Goal: Find specific page/section: Find specific page/section

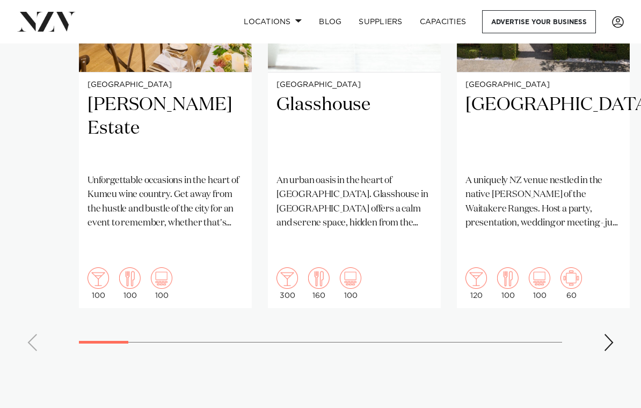
scroll to position [884, 0]
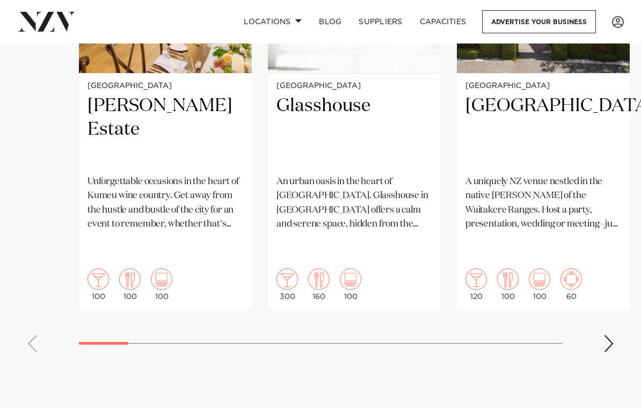
click at [35, 308] on swiper-container "Auckland [PERSON_NAME] Estate Unforgettable occasions in the heart of Kumeu win…" at bounding box center [320, 101] width 641 height 520
click at [612, 335] on div "Next slide" at bounding box center [608, 343] width 11 height 17
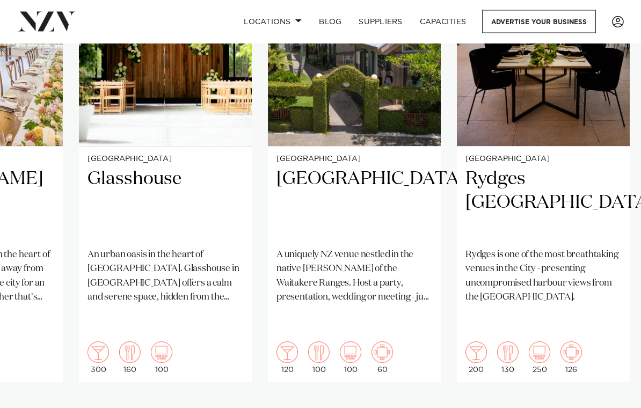
scroll to position [811, 0]
click at [615, 376] on swiper-container "Auckland [PERSON_NAME] Estate Unforgettable occasions in the heart of Kumeu win…" at bounding box center [320, 175] width 641 height 520
click at [603, 378] on swiper-container "Auckland [PERSON_NAME] Estate Unforgettable occasions in the heart of Kumeu win…" at bounding box center [320, 175] width 641 height 520
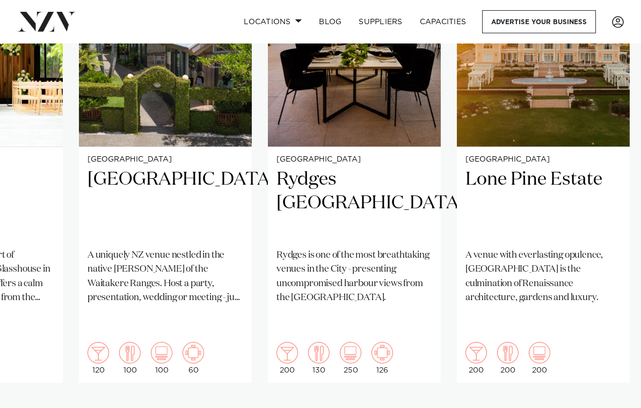
click at [603, 374] on swiper-container "Auckland [PERSON_NAME] Estate Unforgettable occasions in the heart of Kumeu win…" at bounding box center [320, 175] width 641 height 520
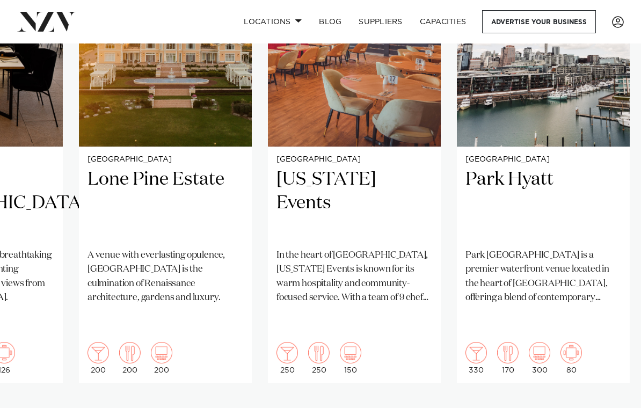
click at [600, 373] on swiper-container "Auckland [PERSON_NAME] Estate Unforgettable occasions in the heart of Kumeu win…" at bounding box center [320, 175] width 641 height 520
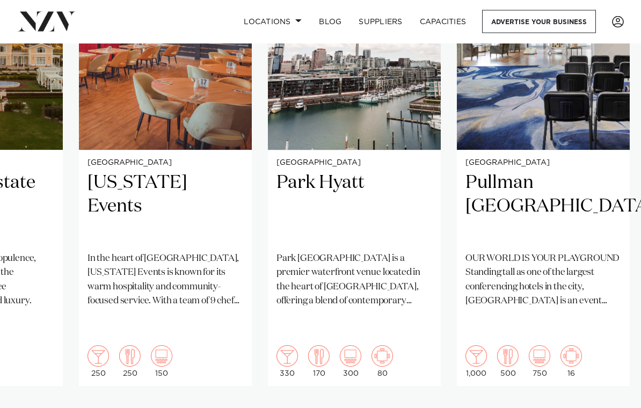
scroll to position [807, 0]
click at [603, 386] on swiper-container "Auckland [PERSON_NAME] Estate Unforgettable occasions in the heart of Kumeu win…" at bounding box center [320, 178] width 641 height 520
click at [601, 385] on swiper-container "Auckland [PERSON_NAME] Estate Unforgettable occasions in the heart of Kumeu win…" at bounding box center [320, 178] width 641 height 520
click at [602, 382] on swiper-container "Auckland [PERSON_NAME] Estate Unforgettable occasions in the heart of Kumeu win…" at bounding box center [320, 178] width 641 height 520
click at [603, 378] on swiper-container "Auckland [PERSON_NAME] Estate Unforgettable occasions in the heart of Kumeu win…" at bounding box center [320, 178] width 641 height 520
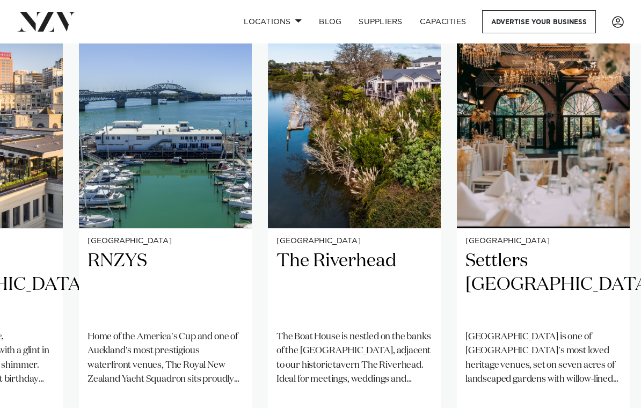
scroll to position [729, 0]
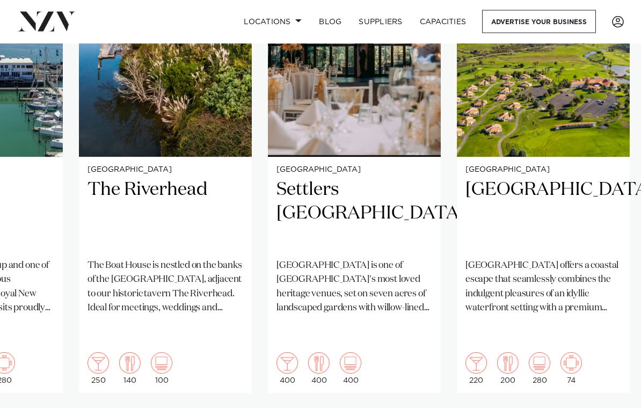
scroll to position [801, 0]
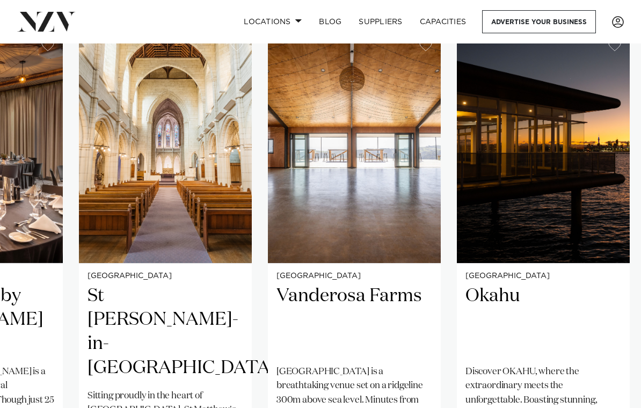
scroll to position [692, 0]
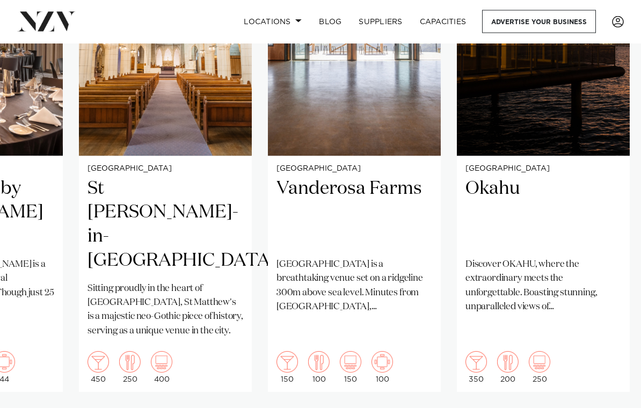
click at [614, 389] on swiper-container "Auckland Abel Estate Unforgettable occasions in the heart of Kumeu wine country…" at bounding box center [320, 184] width 641 height 520
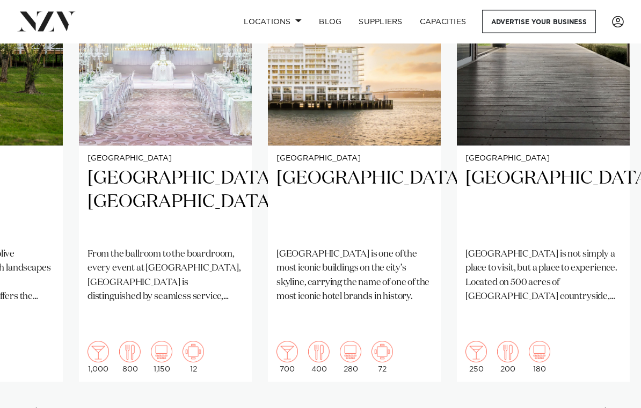
scroll to position [812, 0]
click at [37, 407] on div "Previous slide" at bounding box center [32, 415] width 11 height 17
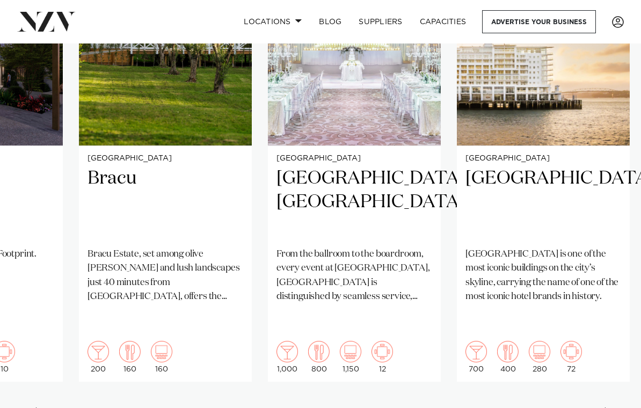
click at [105, 167] on h2 "Bracu" at bounding box center [166, 203] width 156 height 72
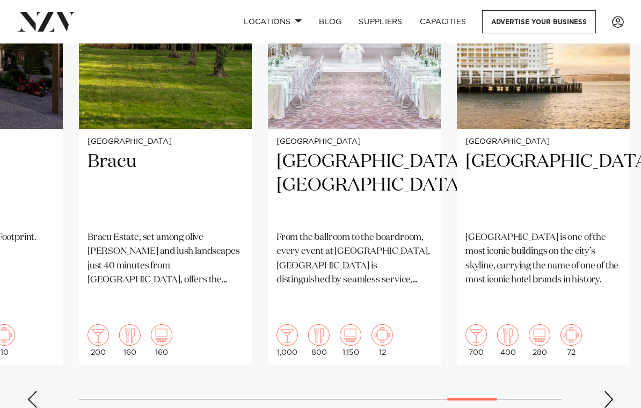
click at [606, 391] on div "Next slide" at bounding box center [608, 399] width 11 height 17
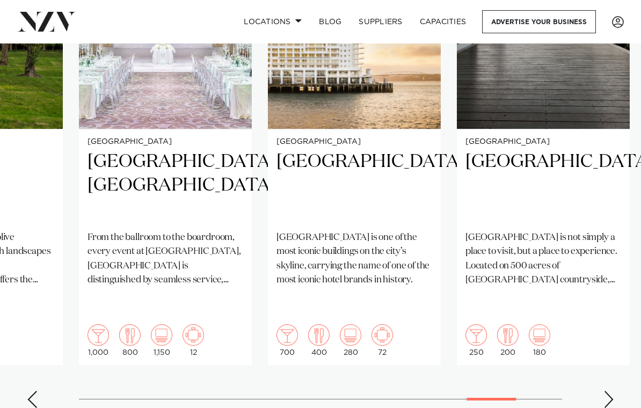
click at [610, 391] on div "Next slide" at bounding box center [608, 399] width 11 height 17
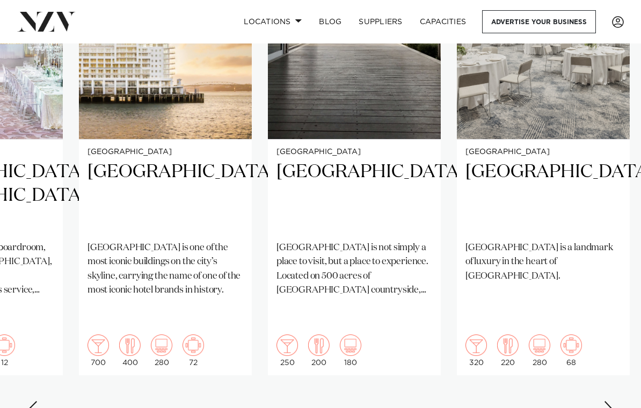
scroll to position [839, 0]
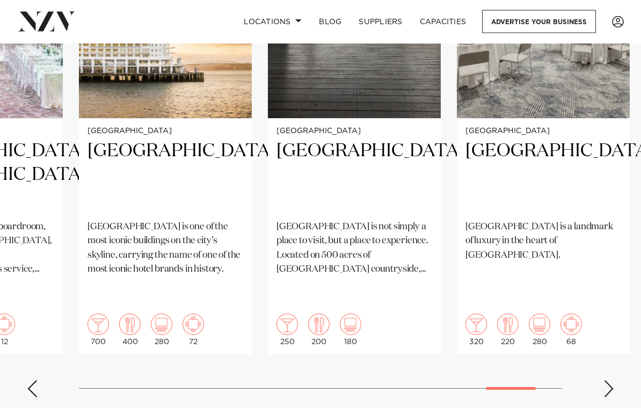
click at [607, 355] on swiper-container "Auckland Abel Estate Unforgettable occasions in the heart of Kumeu wine country…" at bounding box center [320, 147] width 641 height 520
click at [603, 344] on swiper-container "Auckland Abel Estate Unforgettable occasions in the heart of Kumeu wine country…" at bounding box center [320, 147] width 641 height 520
click at [608, 381] on div "Next slide" at bounding box center [608, 389] width 11 height 17
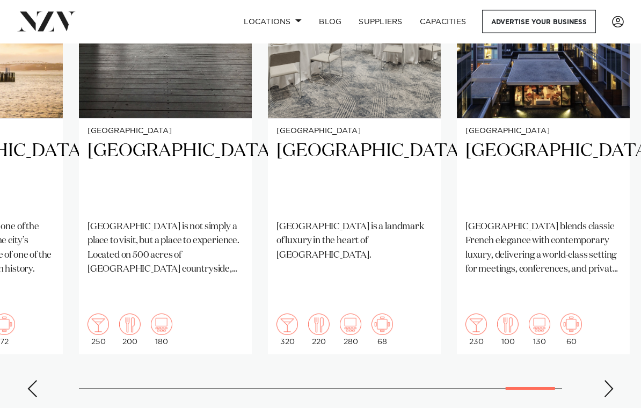
click at [607, 381] on div "Next slide" at bounding box center [608, 389] width 11 height 17
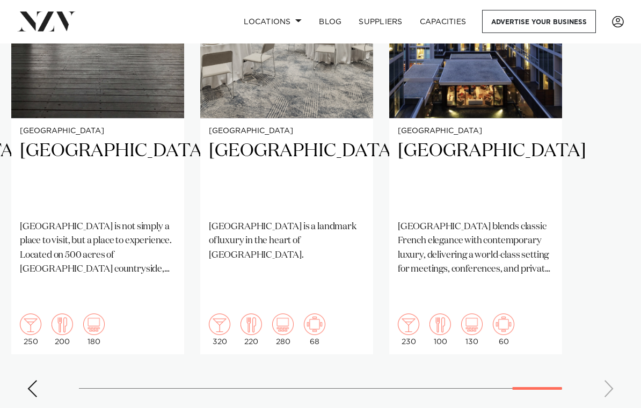
scroll to position [839, 0]
click at [607, 347] on swiper-container "Auckland Abel Estate Unforgettable occasions in the heart of Kumeu wine country…" at bounding box center [320, 146] width 641 height 520
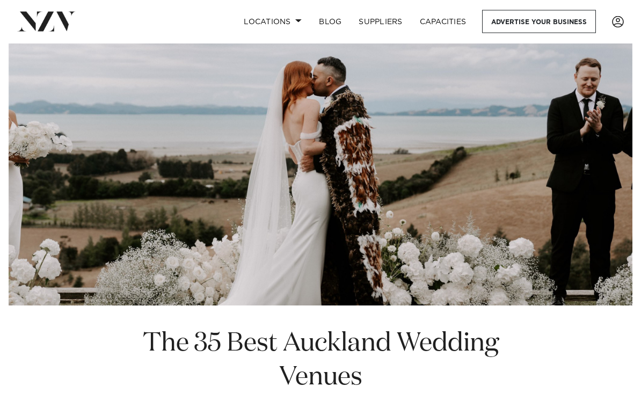
scroll to position [0, 0]
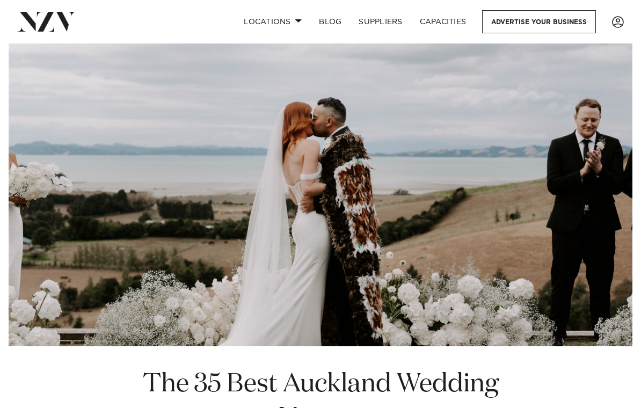
click at [392, 14] on link "SUPPLIERS" at bounding box center [380, 21] width 61 height 23
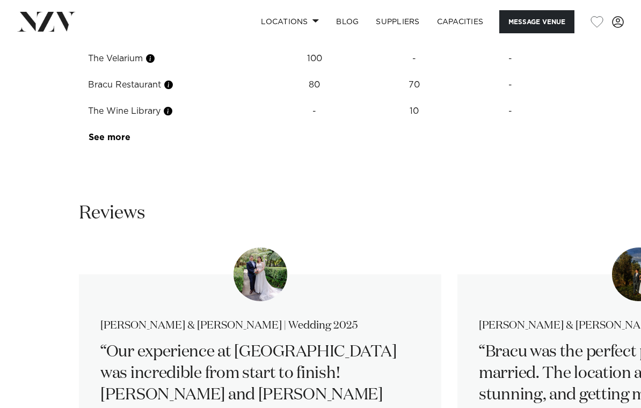
scroll to position [1809, 0]
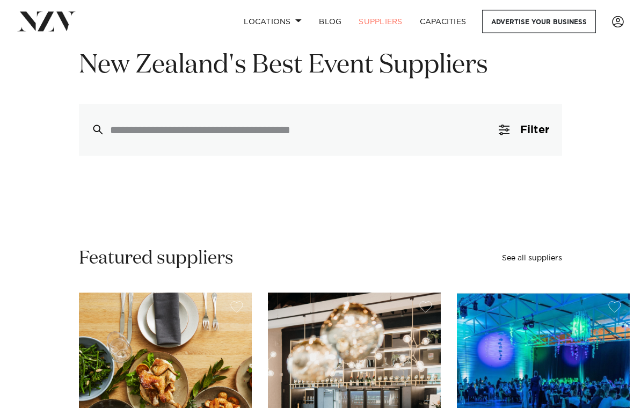
click at [547, 132] on span "Filter" at bounding box center [534, 130] width 29 height 11
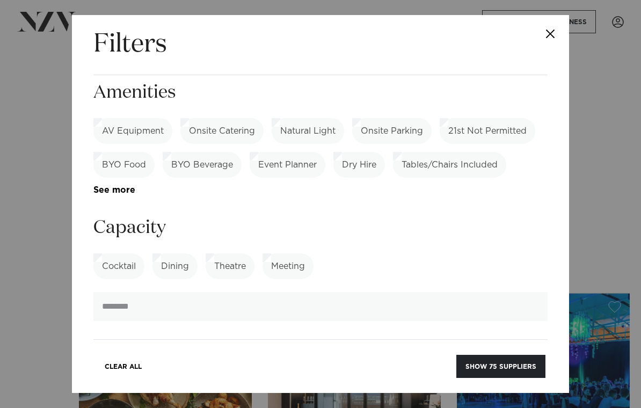
scroll to position [384, 0]
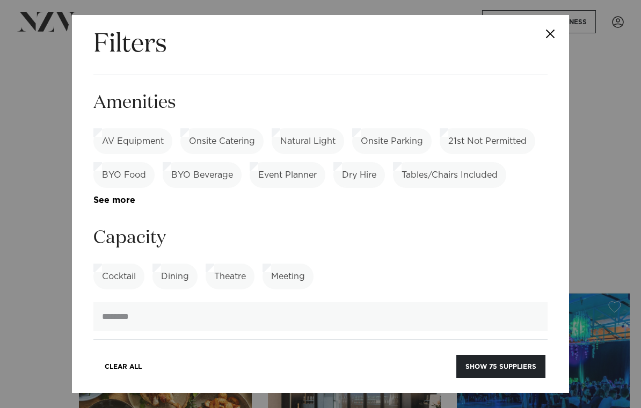
click at [499, 162] on label "Tables/Chairs Included" at bounding box center [449, 175] width 113 height 26
click at [554, 37] on button "Close" at bounding box center [551, 34] width 38 height 38
